Goal: Navigation & Orientation: Find specific page/section

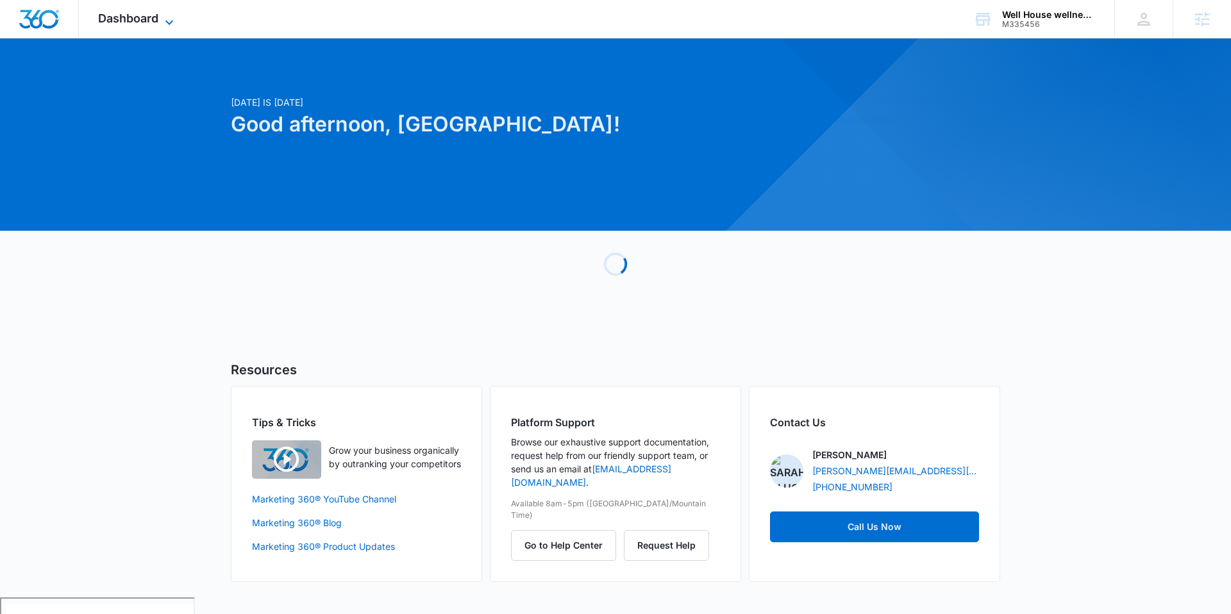
click at [137, 21] on span "Dashboard" at bounding box center [128, 18] width 60 height 13
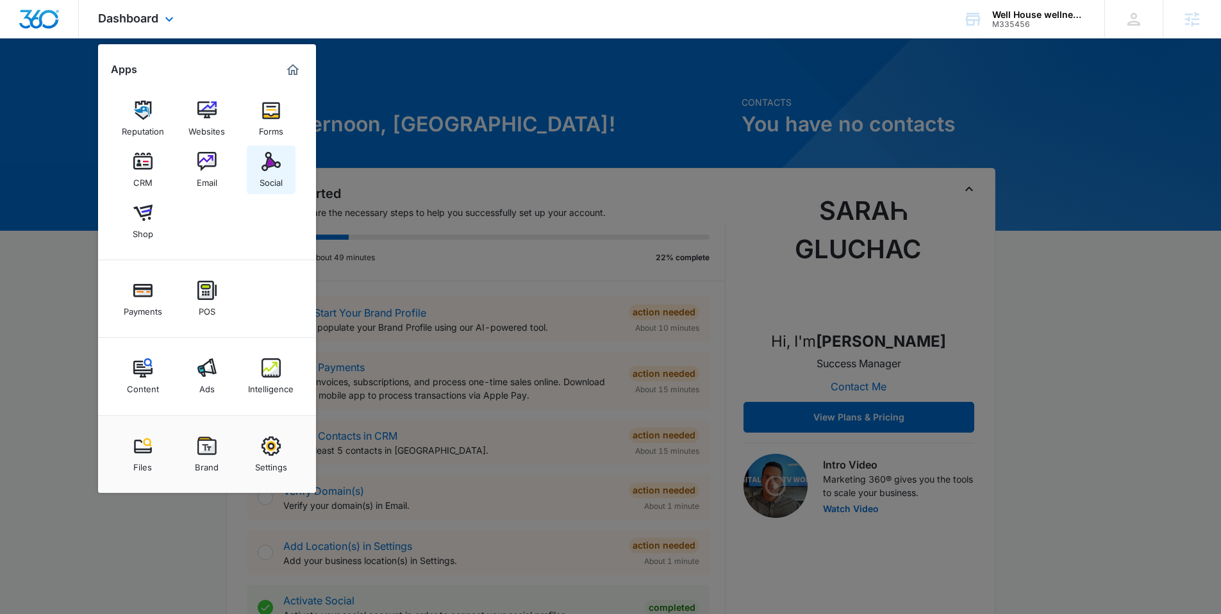
click at [269, 169] on img at bounding box center [271, 161] width 19 height 19
